Goal: Information Seeking & Learning: Learn about a topic

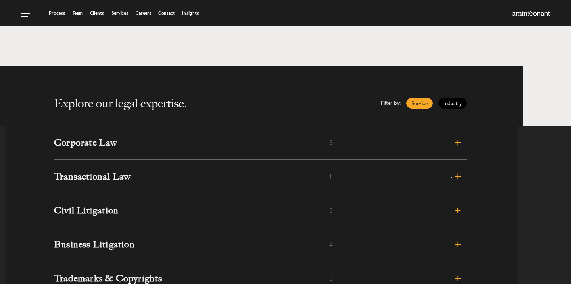
scroll to position [184, 0]
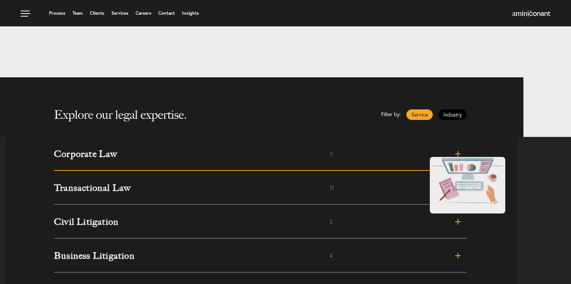
click at [422, 149] on link "Corporate Law 3" at bounding box center [260, 154] width 413 height 34
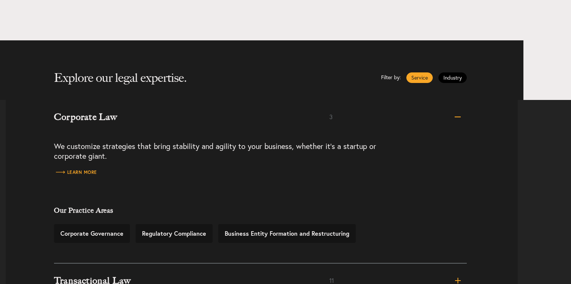
scroll to position [232, 0]
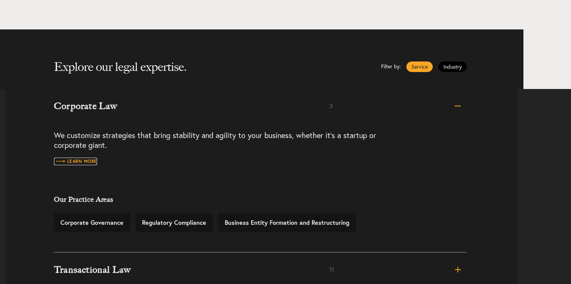
click at [74, 159] on span "Learn more" at bounding box center [75, 161] width 43 height 5
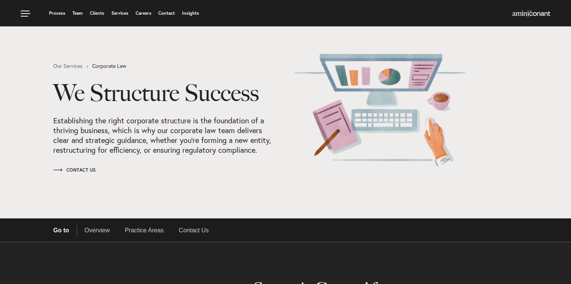
select select "Austin"
select select "Business and Civil Litigation"
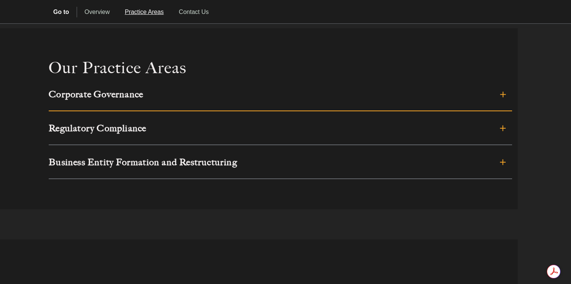
scroll to position [488, 0]
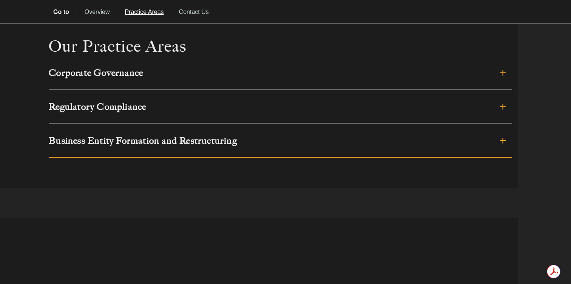
click at [134, 146] on link "Business Entity Formation and Restructuring" at bounding box center [280, 141] width 463 height 34
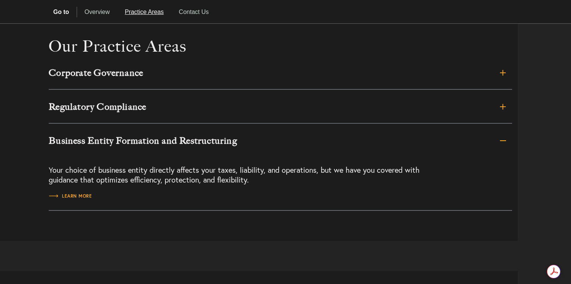
click at [132, 141] on h3 "Business Entity Formation and Restructuring" at bounding box center [234, 140] width 370 height 9
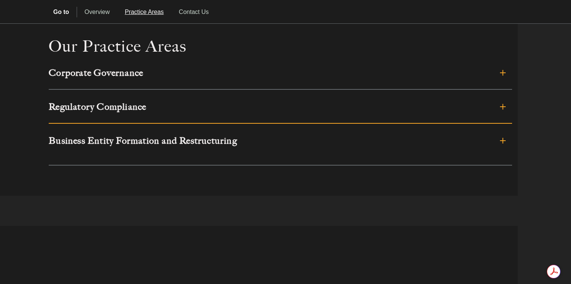
click at [120, 115] on link "Regulatory Compliance" at bounding box center [280, 107] width 463 height 34
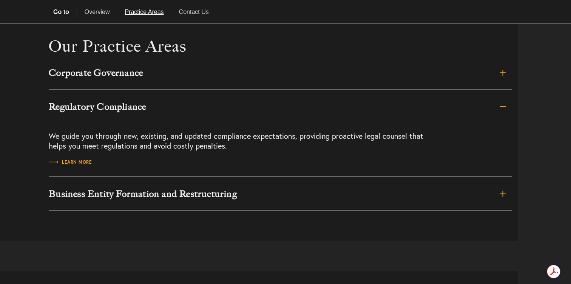
click at [120, 111] on h3 "Regulatory Compliance" at bounding box center [234, 106] width 370 height 9
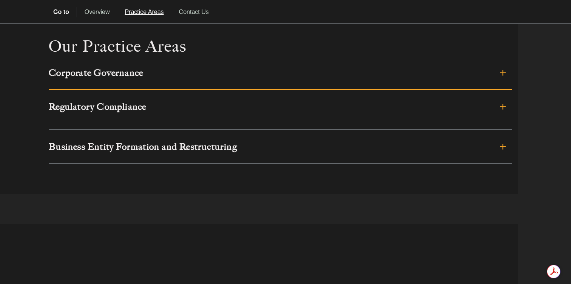
click at [120, 80] on link "Corporate Governance" at bounding box center [280, 73] width 463 height 34
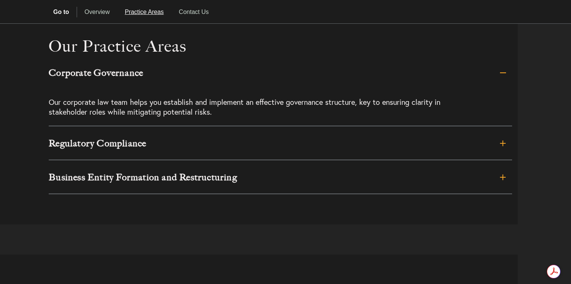
click at [120, 80] on link "Corporate Governance" at bounding box center [280, 73] width 463 height 34
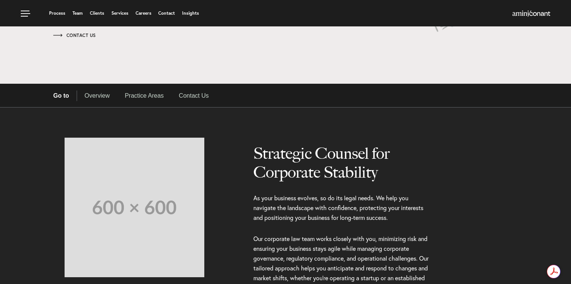
scroll to position [134, 0]
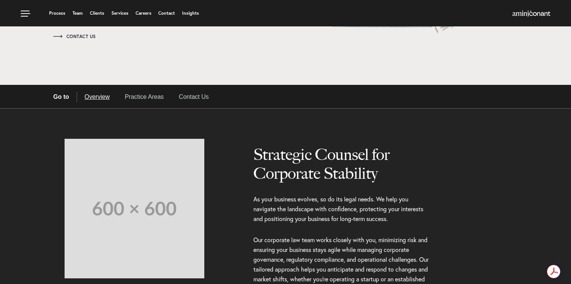
click at [97, 98] on link "Overview" at bounding box center [97, 97] width 40 height 11
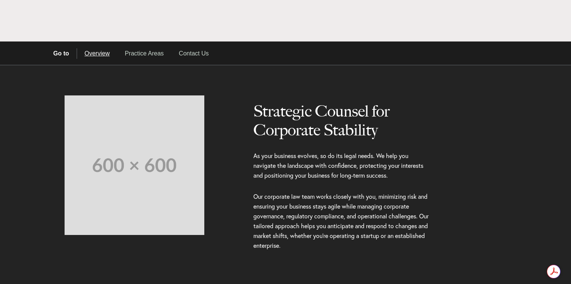
scroll to position [216, 0]
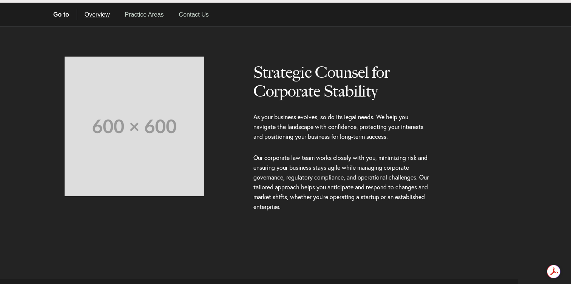
click at [140, 63] on img at bounding box center [135, 127] width 140 height 140
click at [142, 15] on link "Practice Areas" at bounding box center [144, 14] width 54 height 11
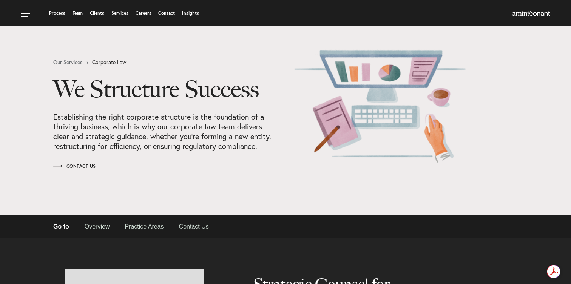
scroll to position [0, 0]
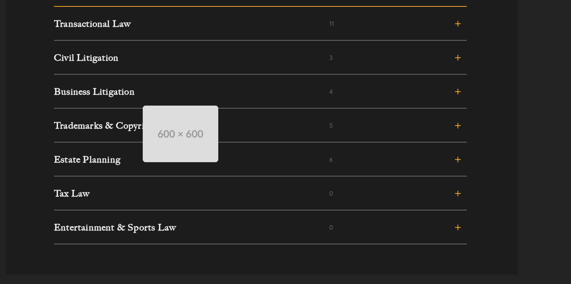
scroll to position [349, 0]
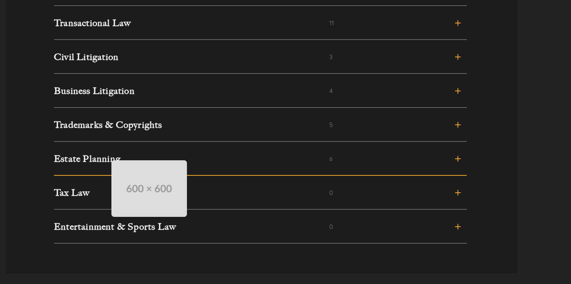
click at [104, 154] on h3 "Estate Planning" at bounding box center [191, 158] width 275 height 9
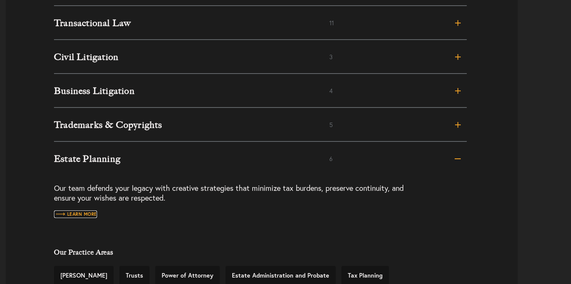
click at [83, 212] on span "Learn more" at bounding box center [75, 214] width 43 height 5
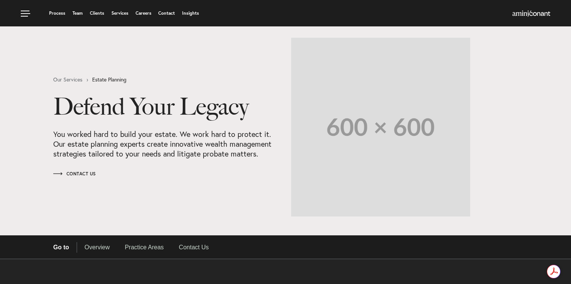
select select "Austin"
select select "Business and Civil Litigation"
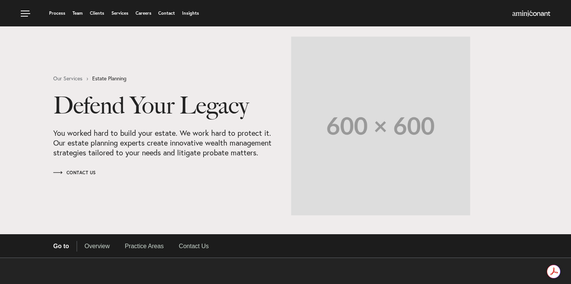
scroll to position [1, 0]
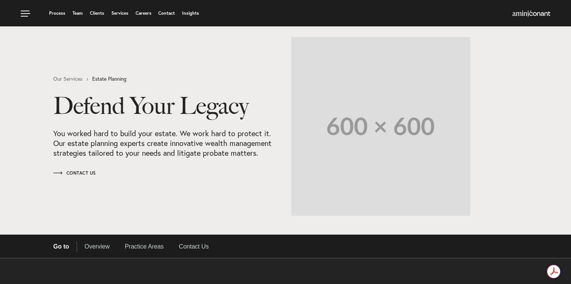
click at [166, 110] on h1 "Defend Your Legacy" at bounding box center [166, 111] width 227 height 36
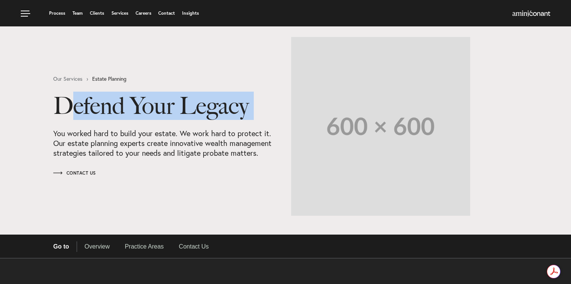
click at [166, 110] on h1 "Defend Your Legacy" at bounding box center [166, 111] width 227 height 36
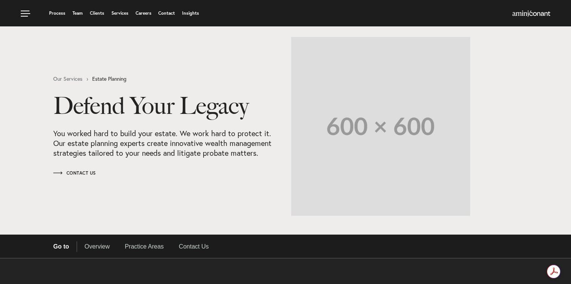
click at [148, 134] on p "You worked hard to build your estate. We work hard to protect it. Our estate pl…" at bounding box center [166, 143] width 227 height 29
click at [128, 129] on p "You worked hard to build your estate. We work hard to protect it. Our estate pl…" at bounding box center [166, 143] width 227 height 29
click at [112, 139] on p "You worked hard to build your estate. We work hard to protect it. Our estate pl…" at bounding box center [166, 143] width 227 height 29
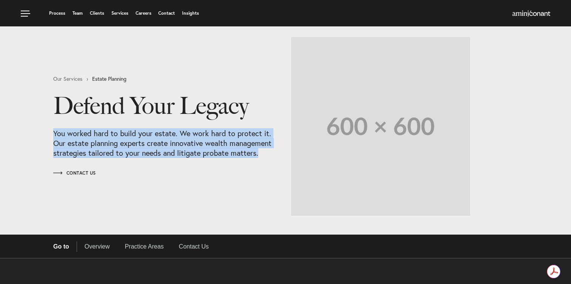
click at [112, 139] on p "You worked hard to build your estate. We work hard to protect it. Our estate pl…" at bounding box center [166, 143] width 227 height 29
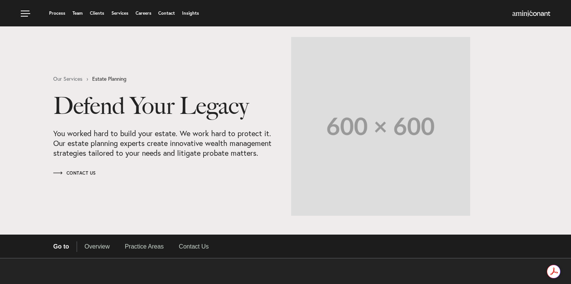
click at [94, 116] on h1 "Defend Your Legacy" at bounding box center [166, 111] width 227 height 36
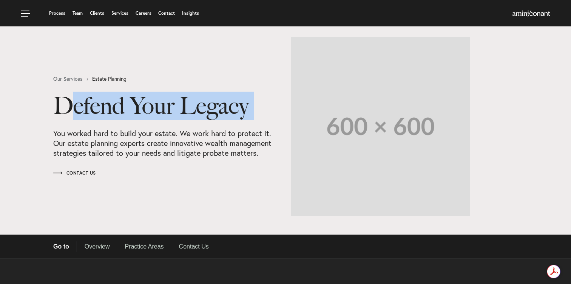
click at [94, 116] on h1 "Defend Your Legacy" at bounding box center [166, 111] width 227 height 36
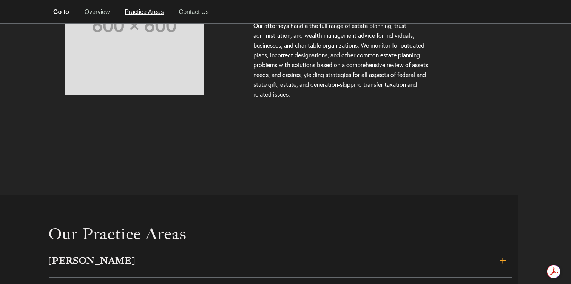
scroll to position [0, 0]
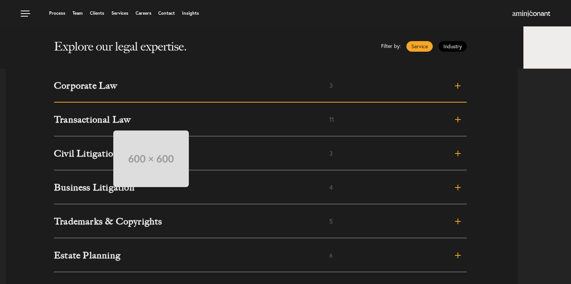
scroll to position [247, 0]
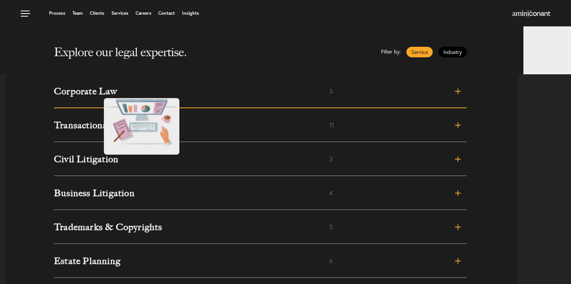
click at [96, 91] on h3 "Corporate Law" at bounding box center [191, 91] width 275 height 9
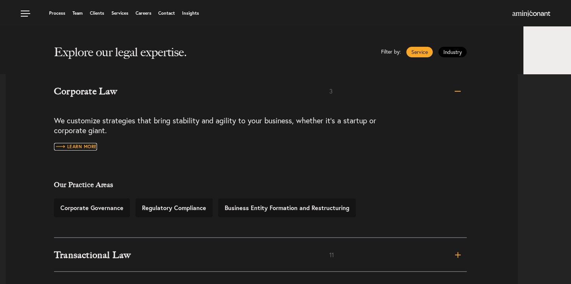
click at [83, 148] on span "Learn more" at bounding box center [75, 147] width 43 height 5
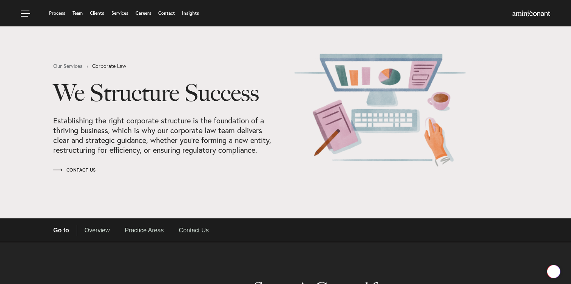
select select "Austin"
select select "Business and Civil Litigation"
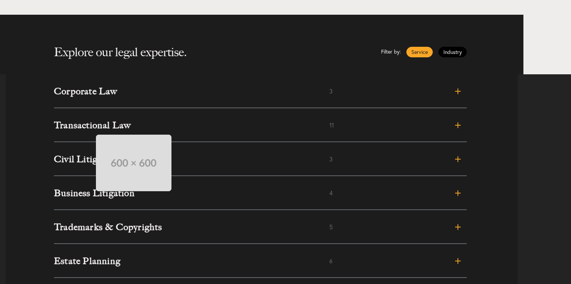
click at [88, 127] on h3 "Transactional Law" at bounding box center [191, 125] width 275 height 9
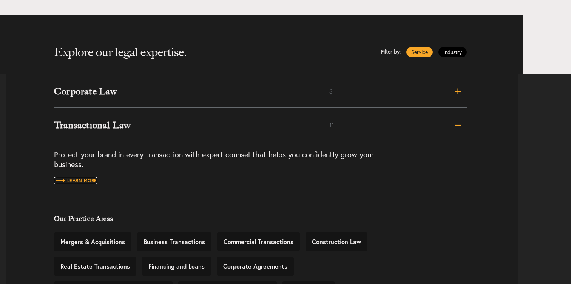
click at [86, 179] on span "Learn more" at bounding box center [75, 181] width 43 height 5
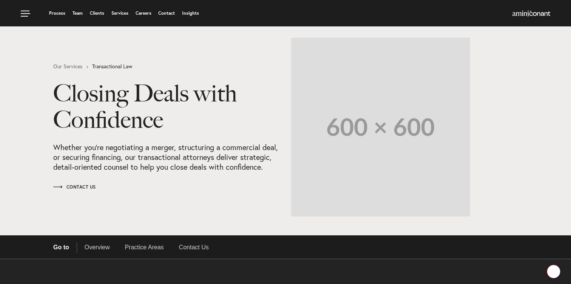
select select "Austin"
select select "Business and Civil Litigation"
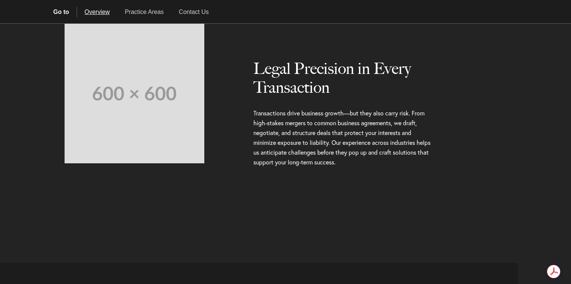
scroll to position [267, 0]
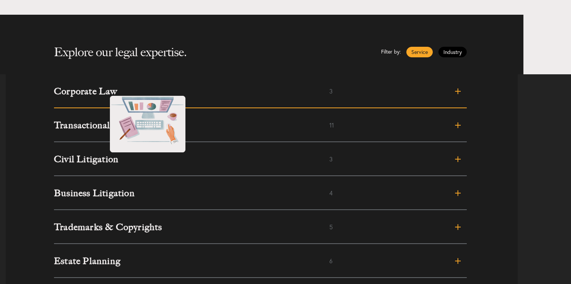
click at [102, 90] on h3 "Corporate Law" at bounding box center [191, 91] width 275 height 9
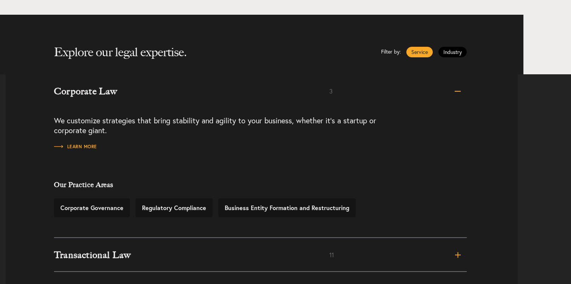
click at [448, 57] on ul "Explore our legal expertise. Filter by: Service Industry" at bounding box center [283, 45] width 458 height 60
click at [450, 52] on link "Industry" at bounding box center [452, 52] width 28 height 11
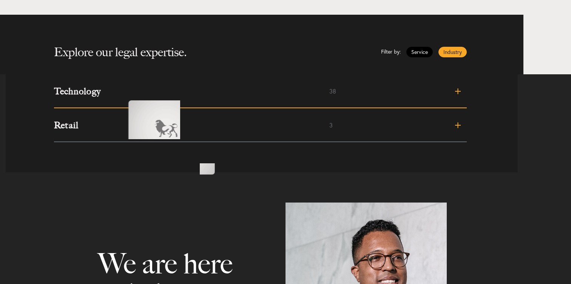
click at [120, 92] on h3 "Technology" at bounding box center [191, 91] width 275 height 9
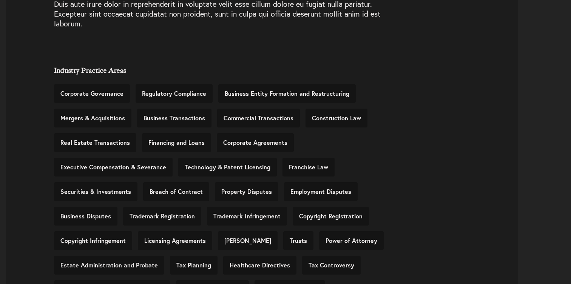
scroll to position [373, 0]
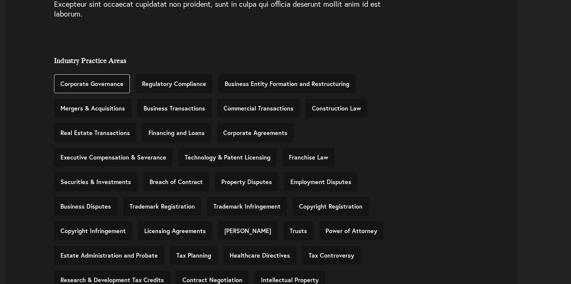
click at [93, 88] on link "Corporate Governance" at bounding box center [92, 83] width 76 height 19
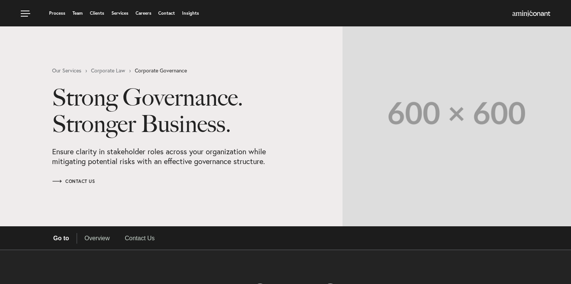
select select "Austin"
select select "Business and Civil Litigation"
click at [111, 94] on h1 "Strong Governance. Stronger Business." at bounding box center [170, 116] width 236 height 62
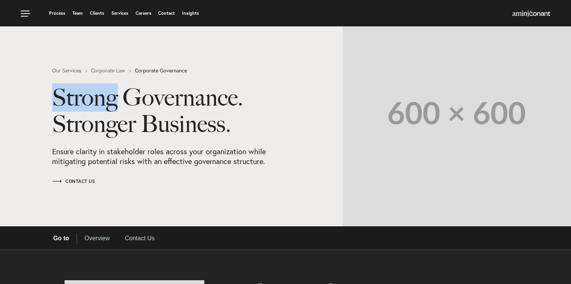
click at [111, 94] on h1 "Strong Governance. Stronger Business." at bounding box center [170, 116] width 236 height 62
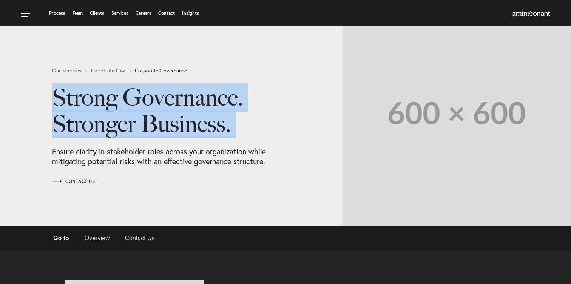
click at [111, 94] on h1 "Strong Governance. Stronger Business." at bounding box center [170, 116] width 236 height 62
click at [163, 99] on h1 "Strong Governance. Stronger Business." at bounding box center [170, 116] width 236 height 62
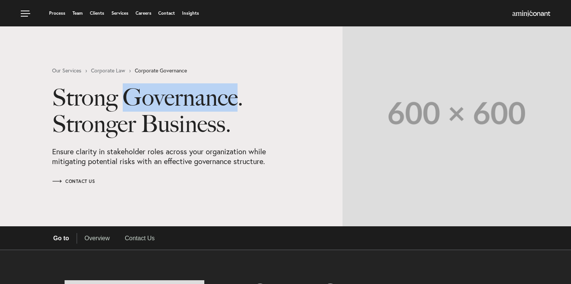
click at [163, 99] on h1 "Strong Governance. Stronger Business." at bounding box center [170, 116] width 236 height 62
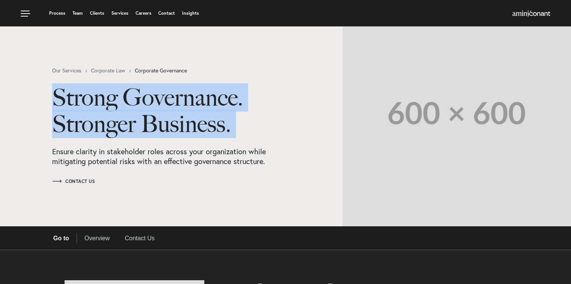
click at [163, 99] on h1 "Strong Governance. Stronger Business." at bounding box center [170, 116] width 236 height 62
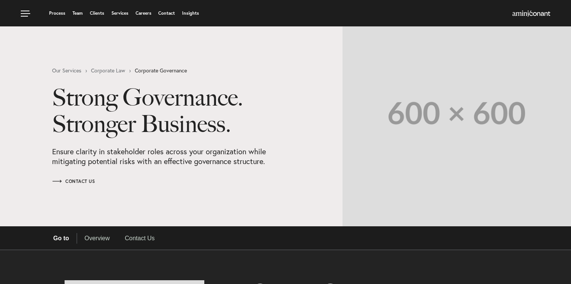
click at [156, 116] on h1 "Strong Governance. Stronger Business." at bounding box center [170, 116] width 236 height 62
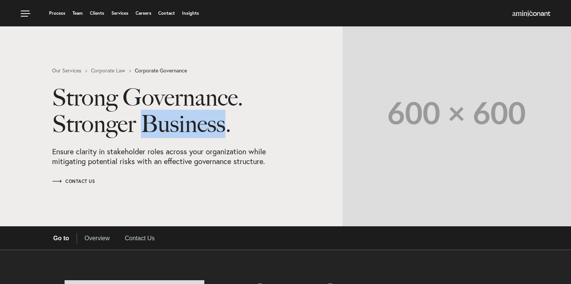
click at [156, 116] on h1 "Strong Governance. Stronger Business." at bounding box center [170, 116] width 236 height 62
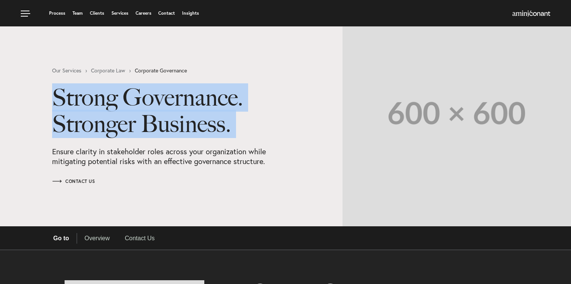
click at [156, 116] on h1 "Strong Governance. Stronger Business." at bounding box center [170, 116] width 236 height 62
click at [105, 119] on h1 "Strong Governance. Stronger Business." at bounding box center [170, 116] width 236 height 62
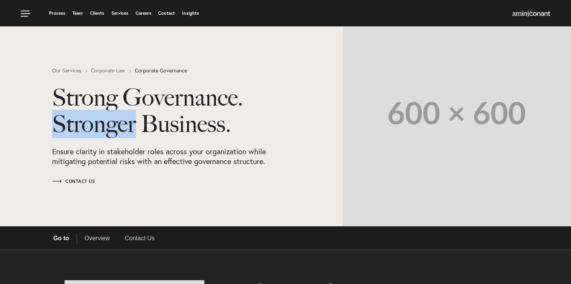
click at [105, 119] on h1 "Strong Governance. Stronger Business." at bounding box center [170, 116] width 236 height 62
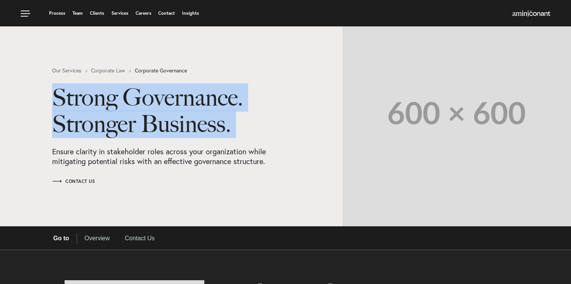
click at [105, 119] on h1 "Strong Governance. Stronger Business." at bounding box center [170, 116] width 236 height 62
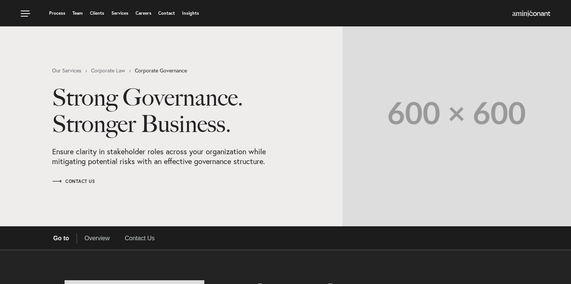
click at [125, 104] on h1 "Strong Governance. Stronger Business." at bounding box center [170, 116] width 236 height 62
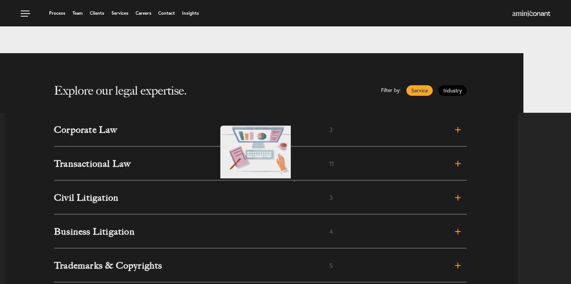
scroll to position [205, 0]
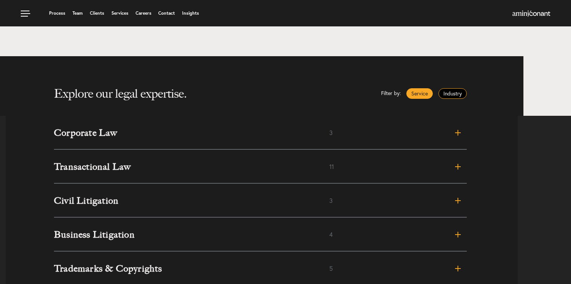
click at [452, 94] on link "Industry" at bounding box center [452, 93] width 28 height 11
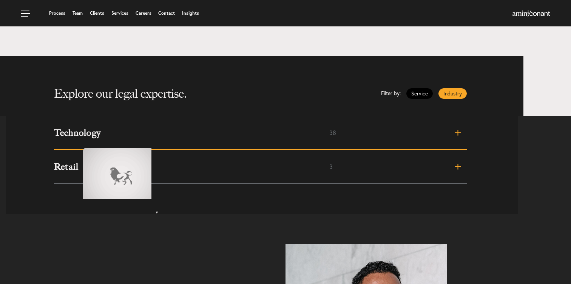
click at [76, 137] on h3 "Technology" at bounding box center [191, 132] width 275 height 9
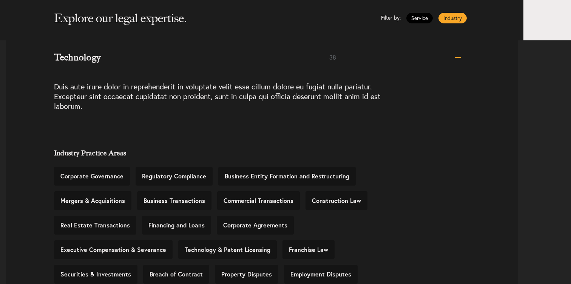
scroll to position [295, 0]
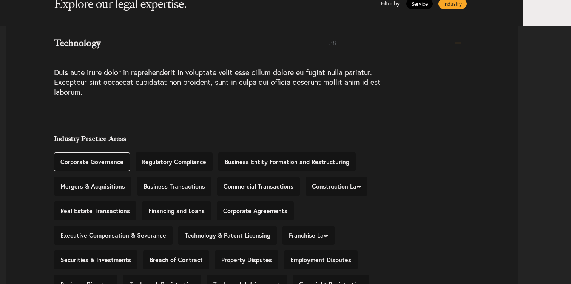
click at [84, 162] on link "Corporate Governance" at bounding box center [92, 162] width 76 height 19
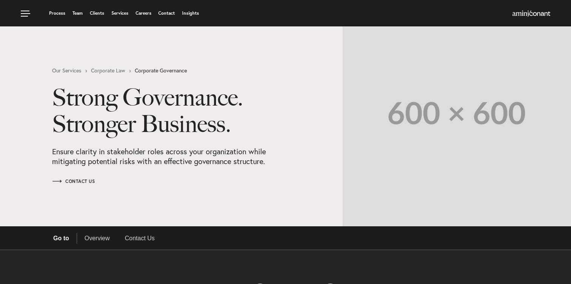
select select "Austin"
select select "Business and Civil Litigation"
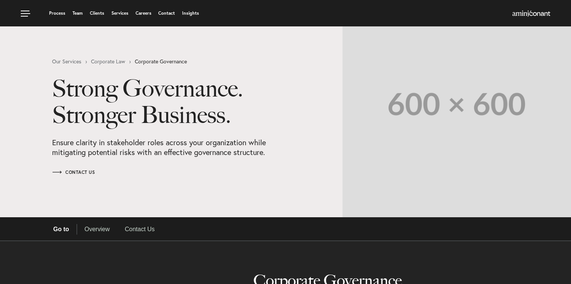
scroll to position [10, 0]
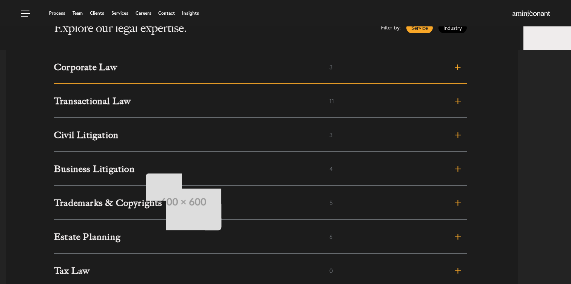
scroll to position [233, 0]
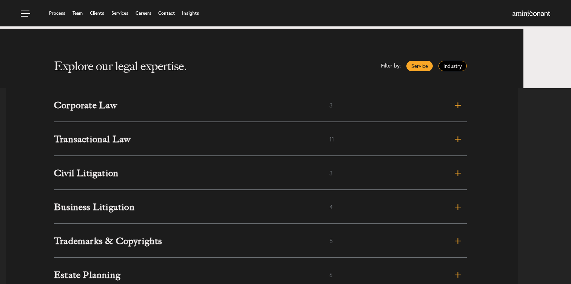
click at [446, 66] on link "Industry" at bounding box center [452, 66] width 28 height 11
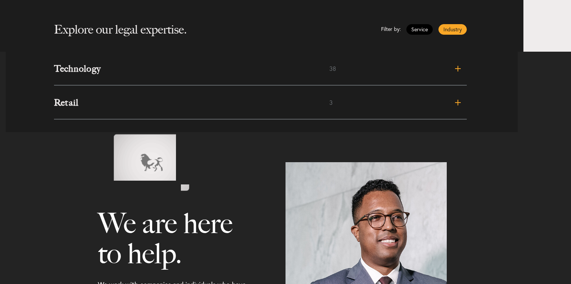
scroll to position [273, 0]
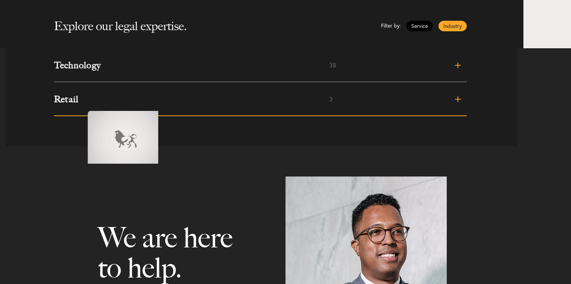
click at [80, 103] on link "Retail 3" at bounding box center [260, 99] width 413 height 34
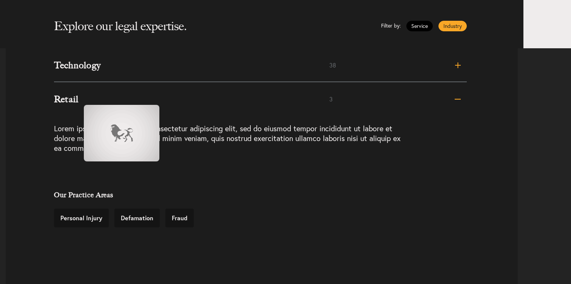
click at [76, 97] on h3 "Retail" at bounding box center [191, 99] width 275 height 9
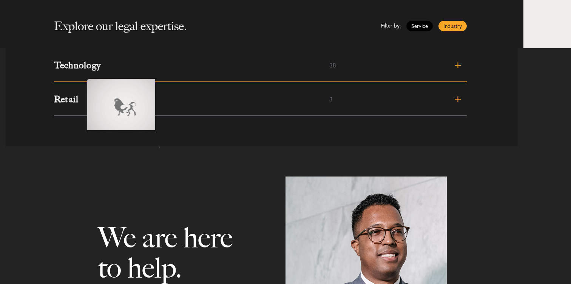
click at [79, 69] on h3 "Technology" at bounding box center [191, 65] width 275 height 9
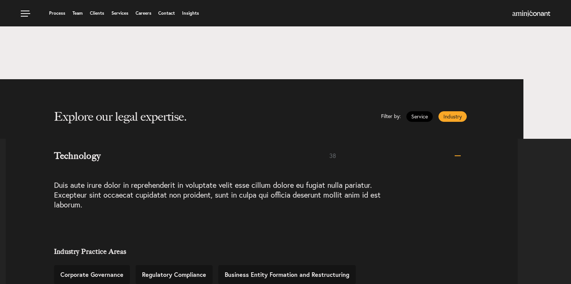
scroll to position [177, 0]
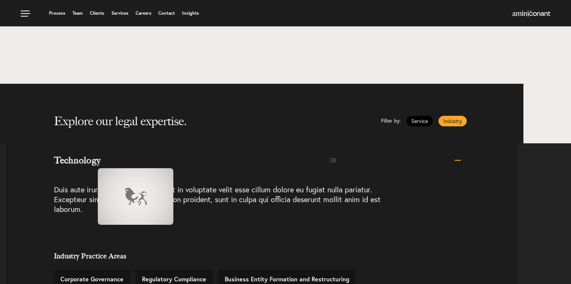
click at [90, 161] on h3 "Technology" at bounding box center [191, 160] width 275 height 9
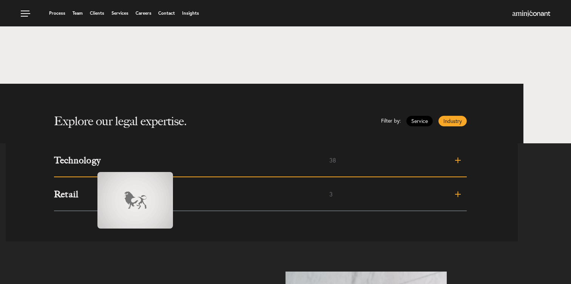
click at [89, 163] on h3 "Technology" at bounding box center [191, 160] width 275 height 9
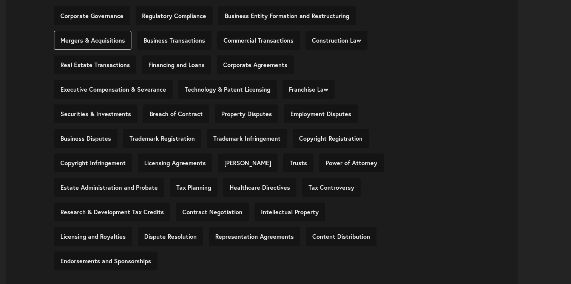
scroll to position [453, 0]
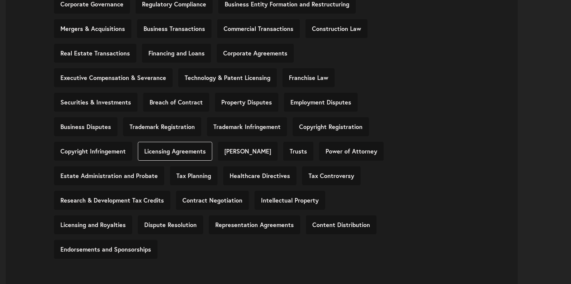
click at [179, 154] on link "Licensing Agreements" at bounding box center [175, 151] width 74 height 19
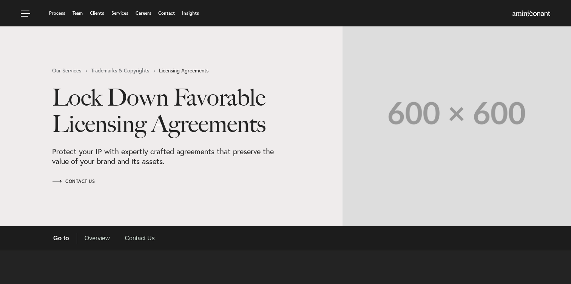
select select "Austin"
select select "Business and Civil Litigation"
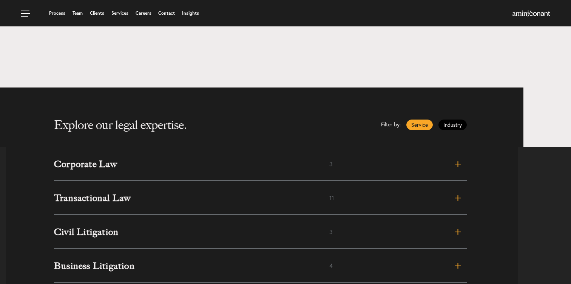
scroll to position [172, 0]
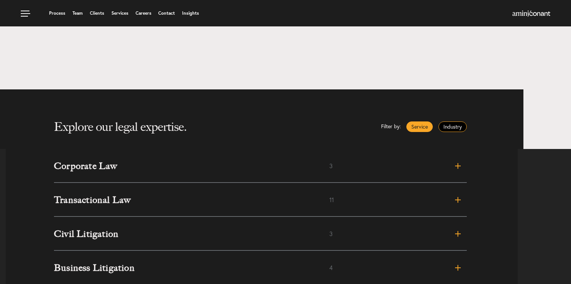
click at [452, 128] on link "Industry" at bounding box center [452, 127] width 28 height 11
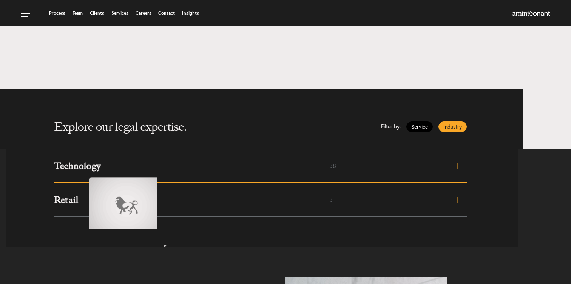
click at [81, 170] on h3 "Technology" at bounding box center [191, 166] width 275 height 9
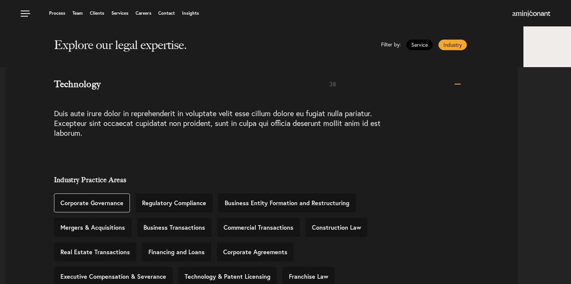
scroll to position [253, 0]
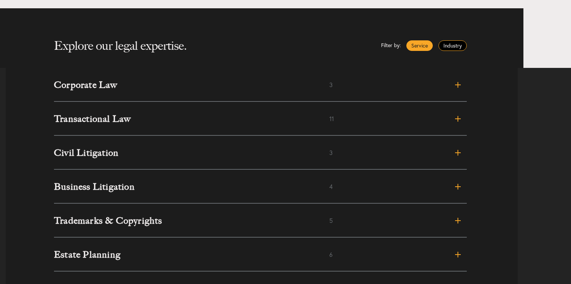
click at [460, 43] on link "Industry" at bounding box center [452, 45] width 28 height 11
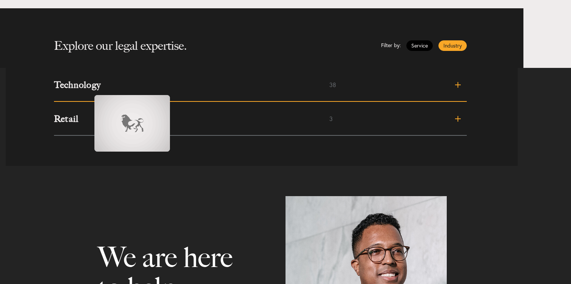
click at [87, 88] on h3 "Technology" at bounding box center [191, 84] width 275 height 9
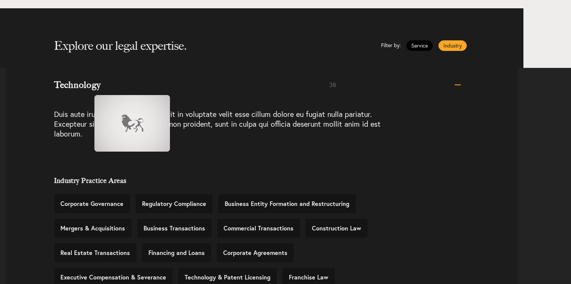
click at [87, 88] on h3 "Technology" at bounding box center [191, 84] width 275 height 9
